Goal: Information Seeking & Learning: Learn about a topic

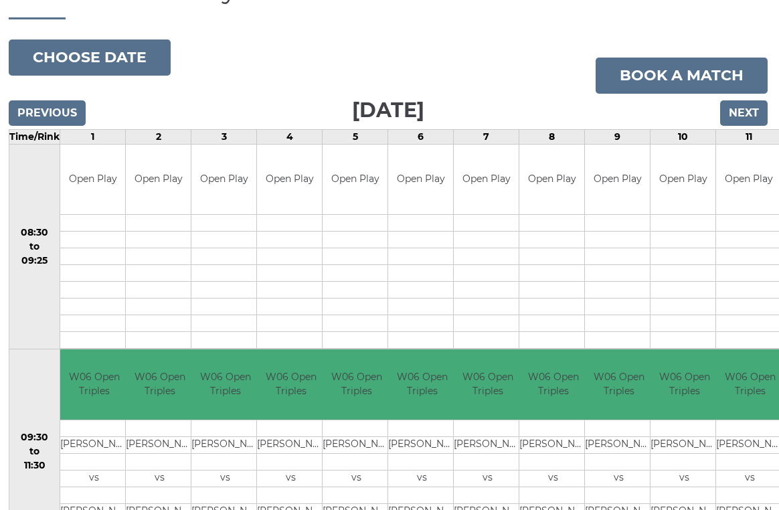
scroll to position [128, 1]
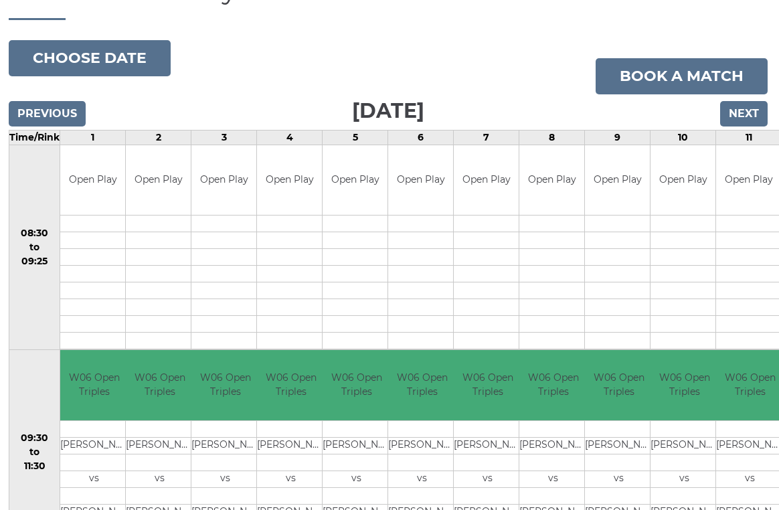
click at [46, 110] on input "Previous" at bounding box center [47, 113] width 77 height 25
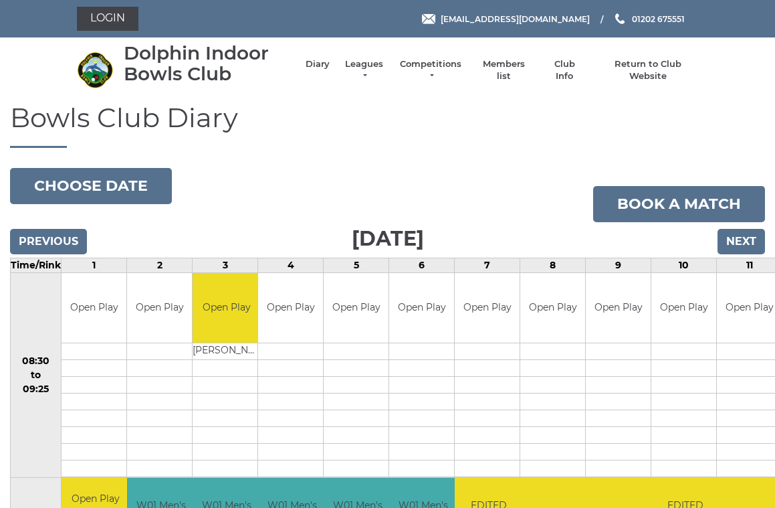
click at [367, 67] on link "Leagues" at bounding box center [364, 70] width 42 height 24
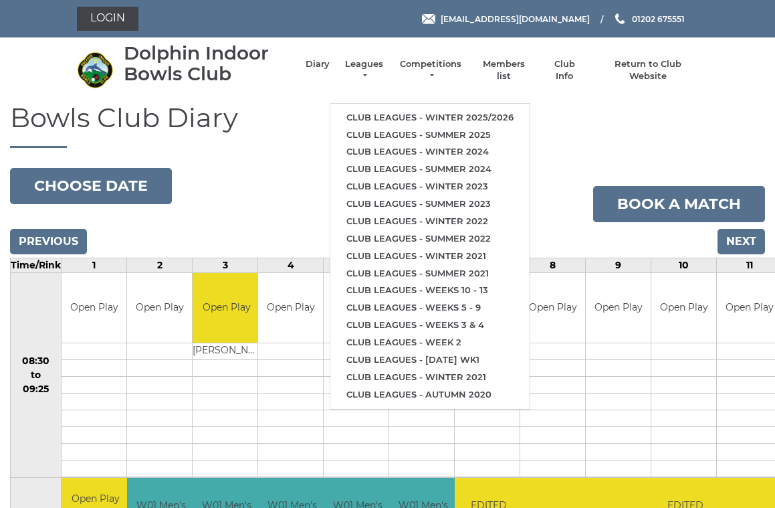
click at [385, 109] on link "Club leagues - Winter 2025/2026" at bounding box center [429, 117] width 199 height 17
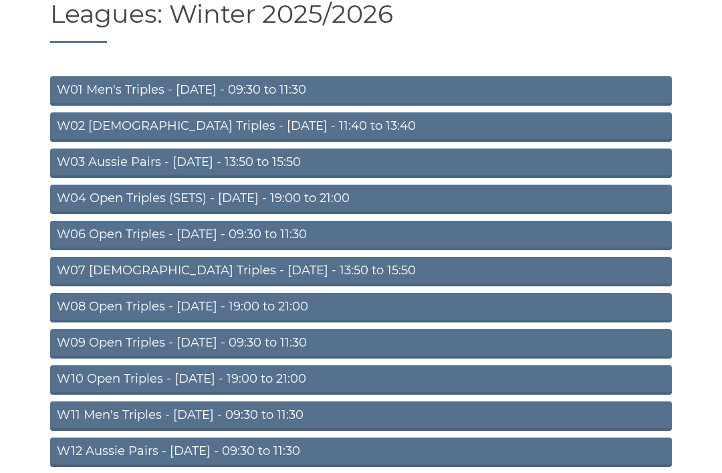
scroll to position [106, 0]
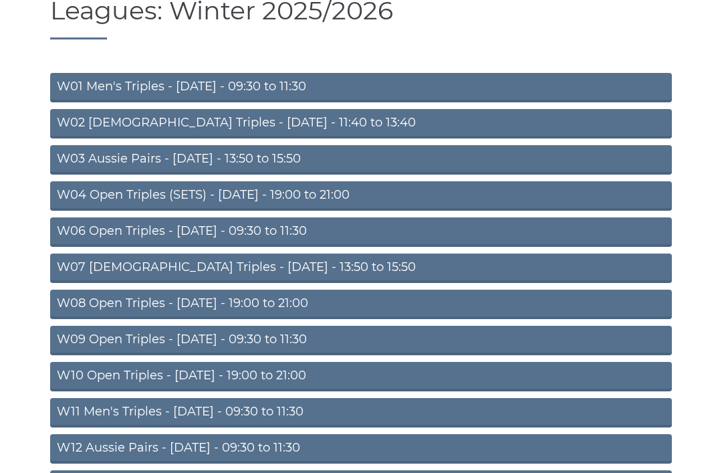
click at [140, 155] on link "W03 Aussie Pairs - Monday - 13:50 to 15:50" at bounding box center [361, 160] width 622 height 29
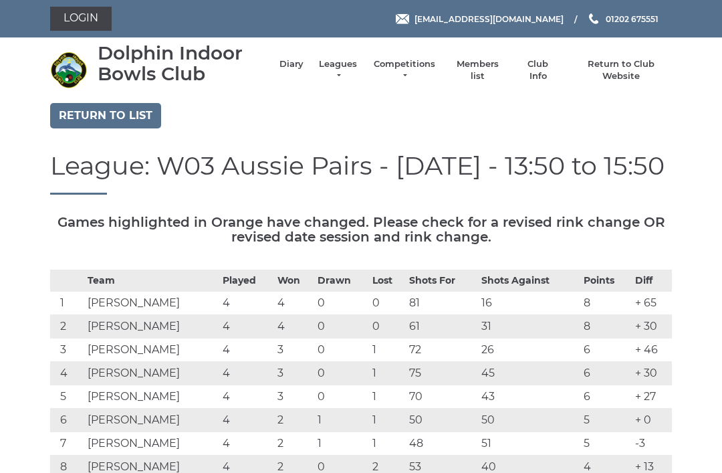
click at [82, 112] on link "Return to list" at bounding box center [105, 115] width 111 height 25
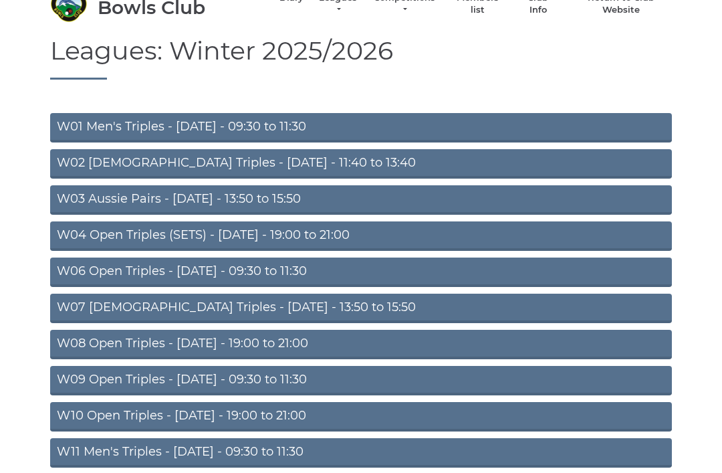
scroll to position [68, 0]
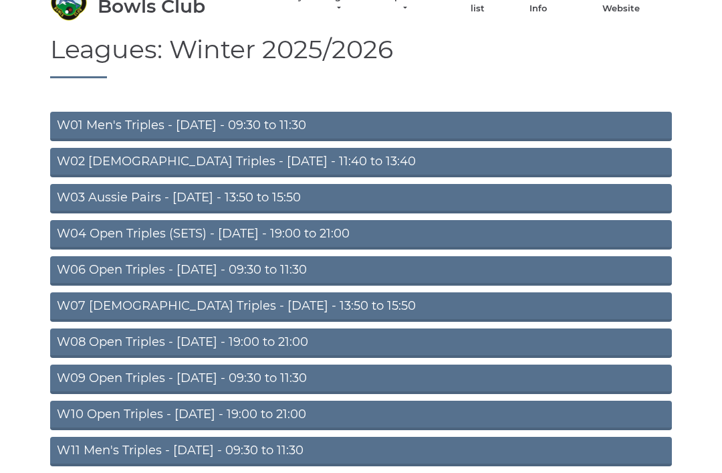
click at [95, 233] on link "W04 Open Triples (SETS) - [DATE] - 19:00 to 21:00" at bounding box center [361, 234] width 622 height 29
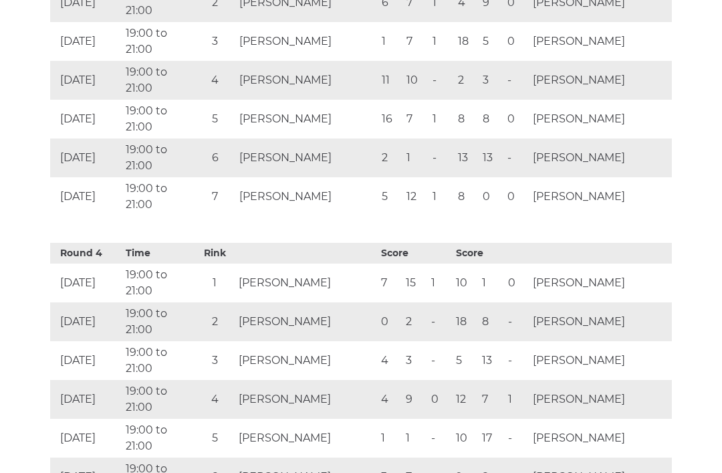
scroll to position [1514, 0]
